Goal: Task Accomplishment & Management: Manage account settings

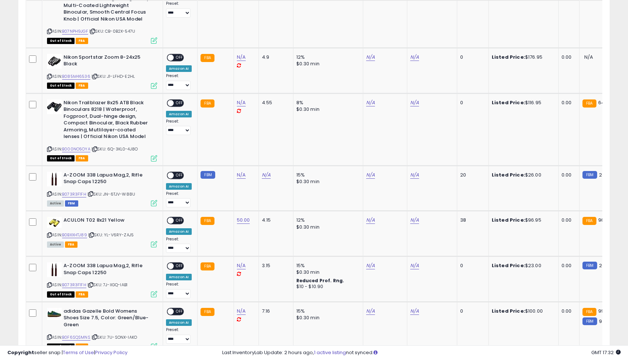
scroll to position [723, 0]
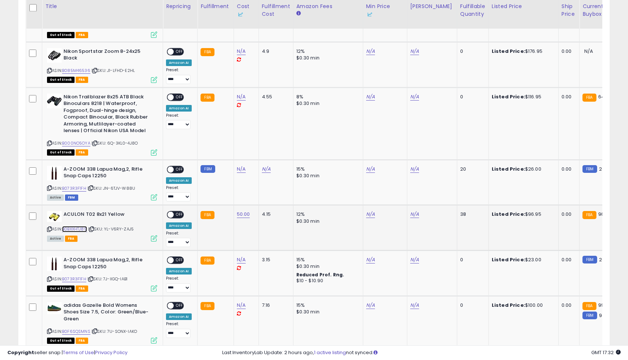
click at [76, 226] on link "B0BXXHTJ89" at bounding box center [74, 229] width 25 height 6
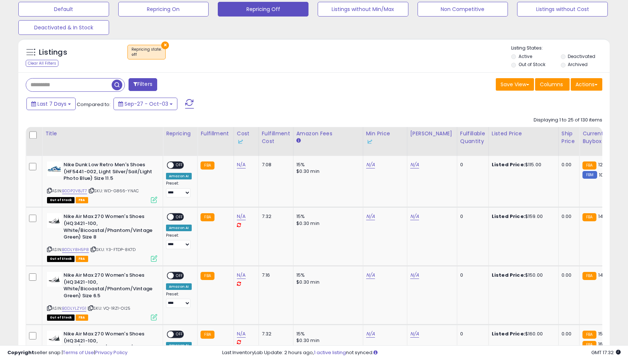
scroll to position [0, 0]
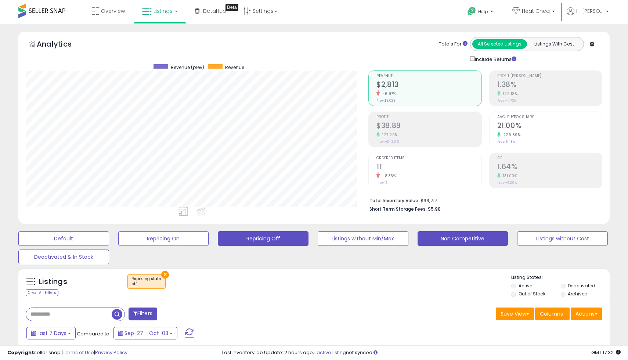
click at [502, 237] on button "Non Competitive" at bounding box center [463, 238] width 91 height 15
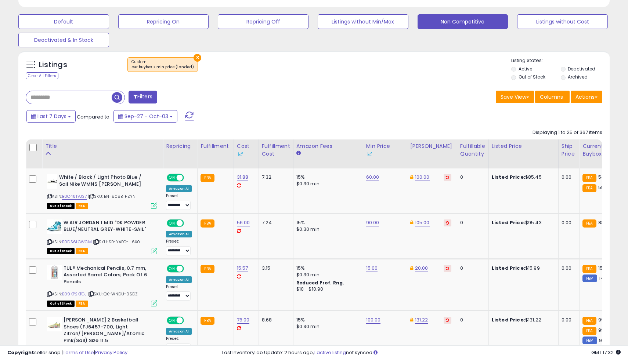
scroll to position [202, 0]
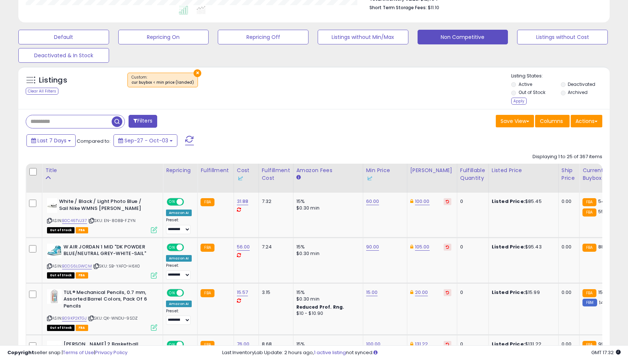
click at [565, 86] on li "Deactivated" at bounding box center [585, 85] width 48 height 8
click at [521, 98] on div "Apply" at bounding box center [518, 101] width 15 height 7
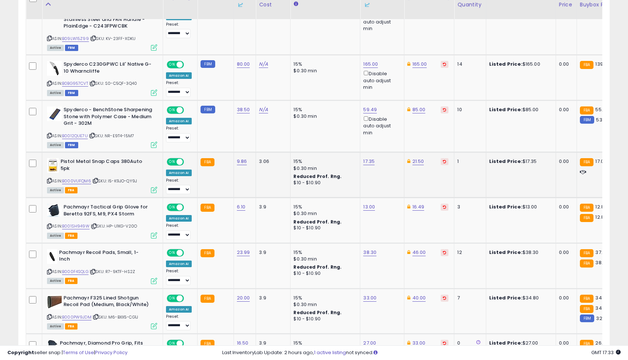
scroll to position [560, 0]
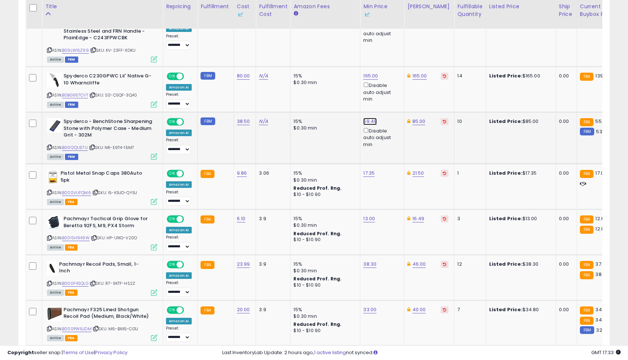
click at [365, 121] on link "59.49" at bounding box center [370, 121] width 14 height 7
type input "*"
type input "**"
click button "submit" at bounding box center [391, 95] width 12 height 11
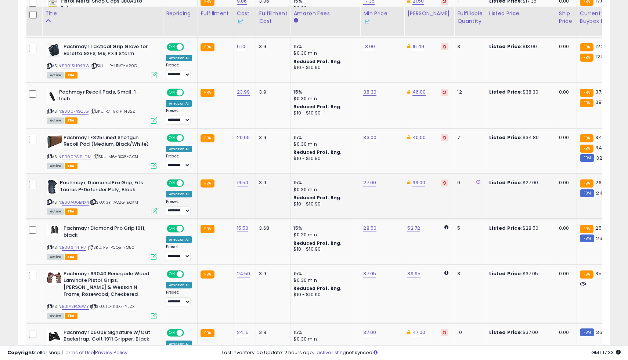
scroll to position [740, 0]
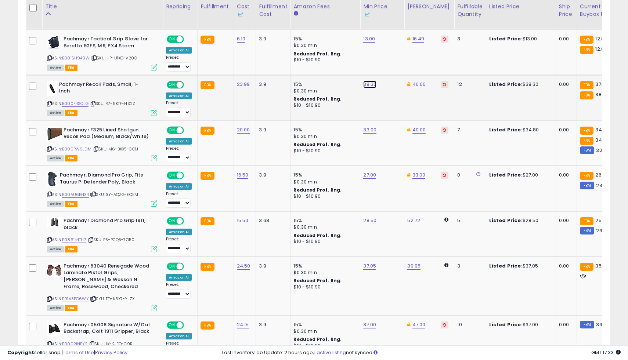
click at [365, 86] on link "38.30" at bounding box center [369, 84] width 13 height 7
type input "****"
click button "submit" at bounding box center [391, 58] width 12 height 11
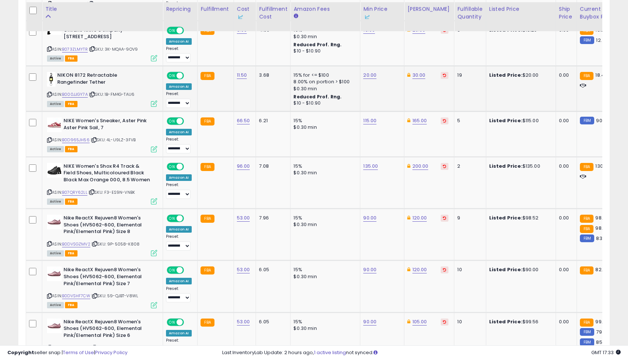
scroll to position [1267, 0]
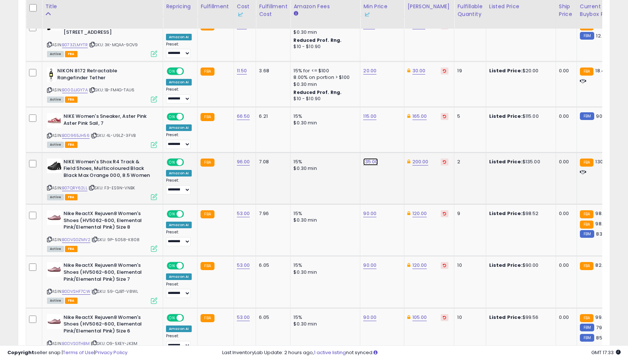
click at [369, 162] on link "135.00" at bounding box center [370, 161] width 15 height 7
type input "***"
click button "submit" at bounding box center [391, 136] width 12 height 11
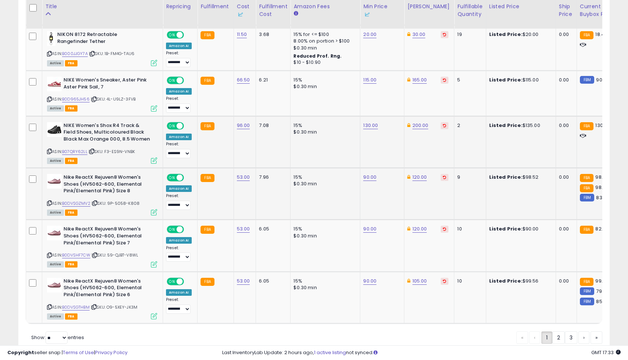
scroll to position [1332, 0]
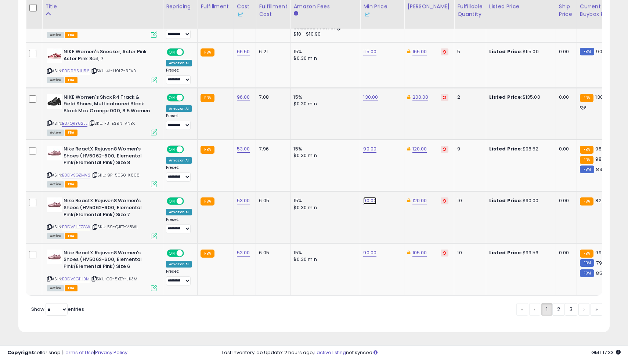
click at [367, 201] on link "90.00" at bounding box center [369, 200] width 13 height 7
type input "*"
type input "**"
click button "submit" at bounding box center [391, 175] width 12 height 11
click at [418, 203] on link "120.00" at bounding box center [420, 200] width 15 height 7
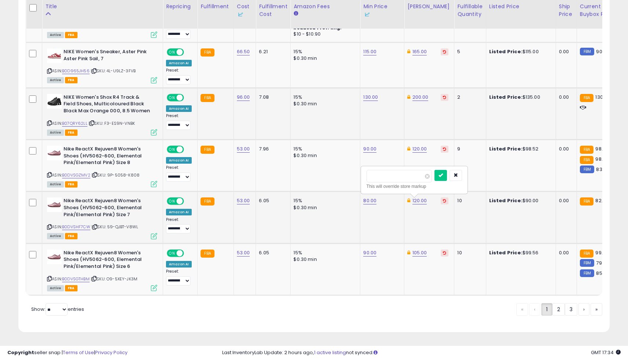
type input "*"
type input "**"
click button "submit" at bounding box center [441, 175] width 12 height 11
click at [561, 308] on link "2" at bounding box center [559, 309] width 12 height 12
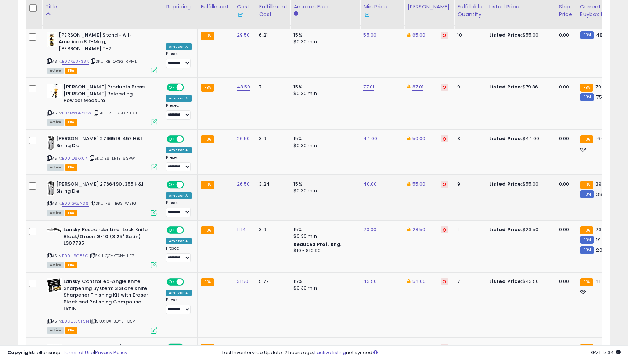
scroll to position [1230, 0]
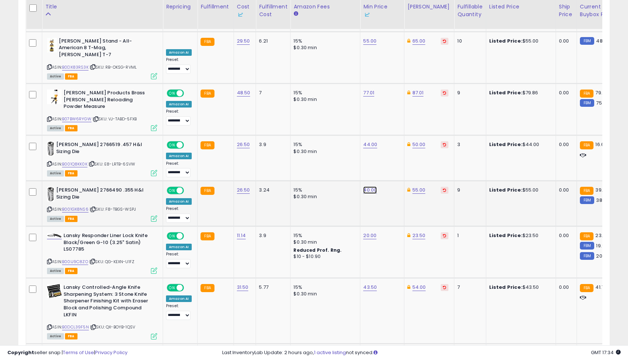
click at [369, 187] on link "40.00" at bounding box center [370, 190] width 14 height 7
type input "*"
type input "****"
click button "submit" at bounding box center [391, 126] width 12 height 11
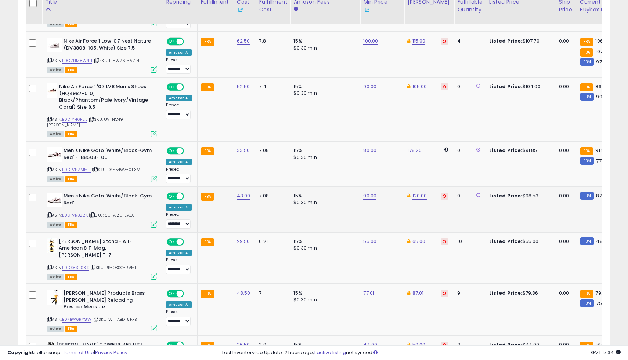
scroll to position [1025, 0]
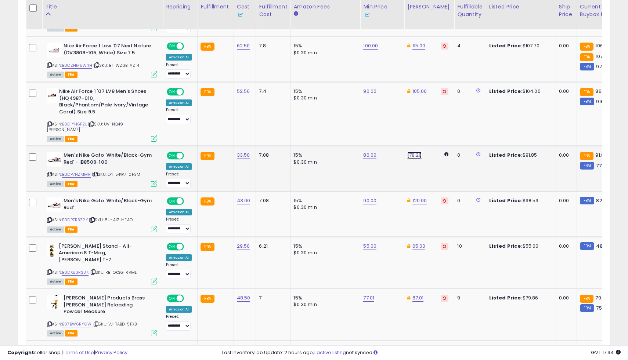
click at [411, 152] on link "178.20" at bounding box center [414, 155] width 14 height 7
type input "*"
type input "**"
click button "submit" at bounding box center [436, 105] width 12 height 11
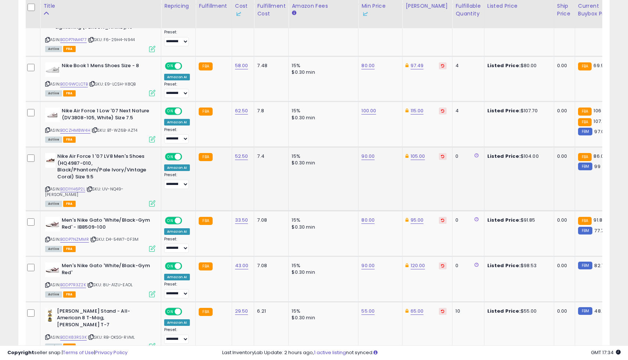
scroll to position [958, 0]
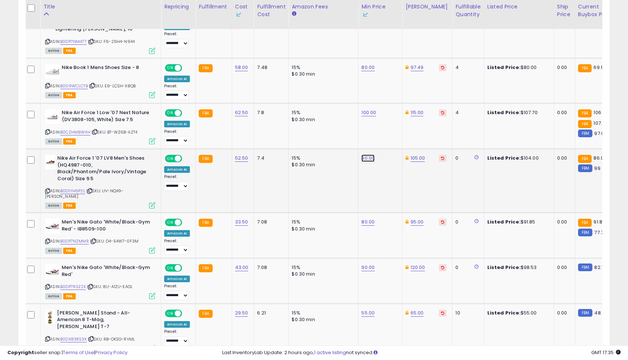
click at [372, 155] on link "90.00" at bounding box center [368, 158] width 13 height 7
click at [407, 120] on icon "button" at bounding box center [404, 119] width 4 height 4
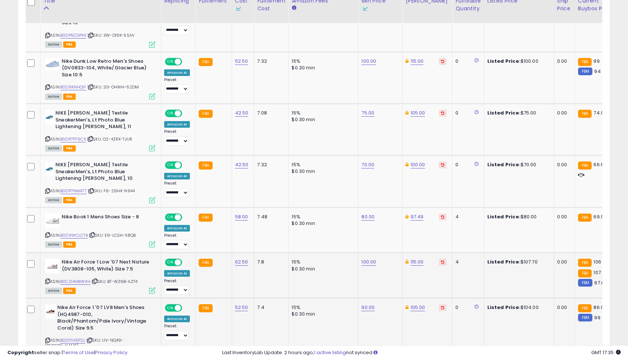
scroll to position [802, 0]
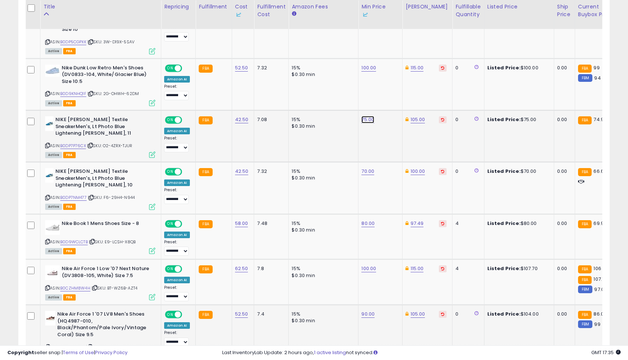
click at [367, 119] on link "75.00" at bounding box center [368, 119] width 13 height 7
type input "**"
click button "submit" at bounding box center [389, 94] width 12 height 11
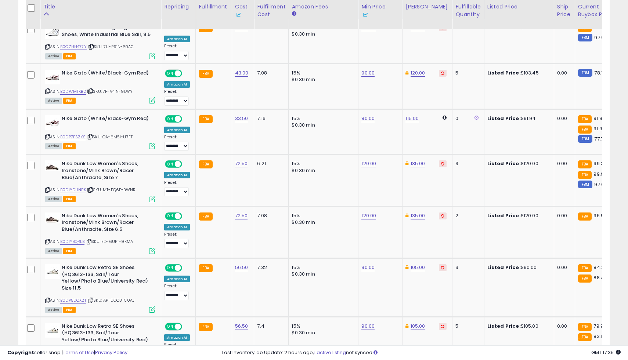
scroll to position [366, 0]
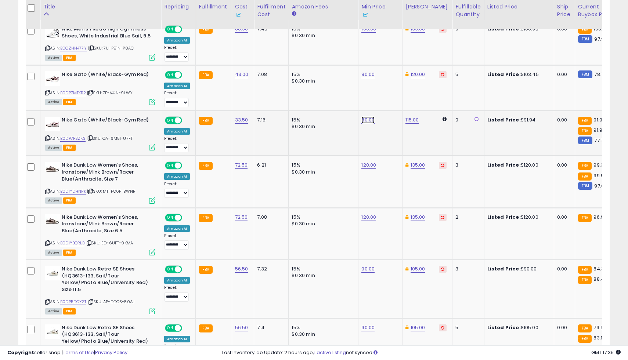
click at [366, 119] on link "80.00" at bounding box center [368, 119] width 13 height 7
click at [392, 94] on icon "submit" at bounding box center [389, 94] width 4 height 4
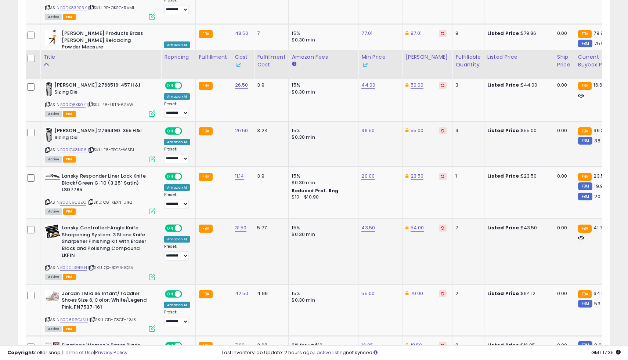
scroll to position [1343, 0]
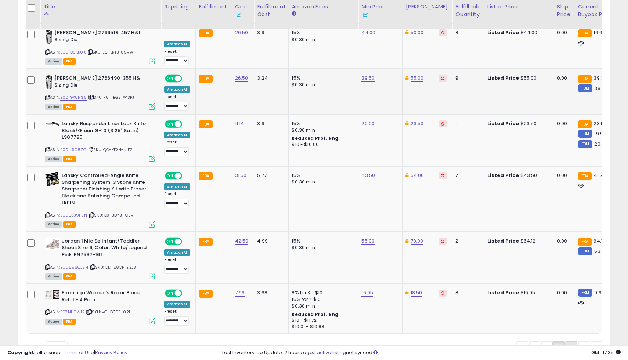
click at [565, 342] on link "3" at bounding box center [571, 348] width 12 height 12
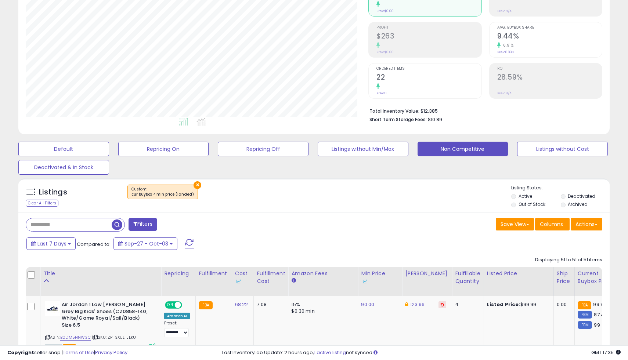
scroll to position [148, 0]
